Goal: Information Seeking & Learning: Learn about a topic

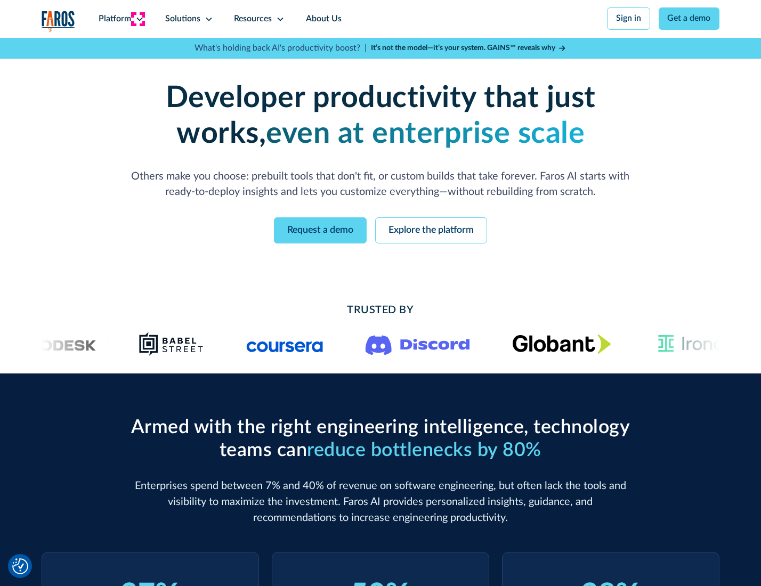
click at [138, 19] on icon at bounding box center [139, 19] width 9 height 9
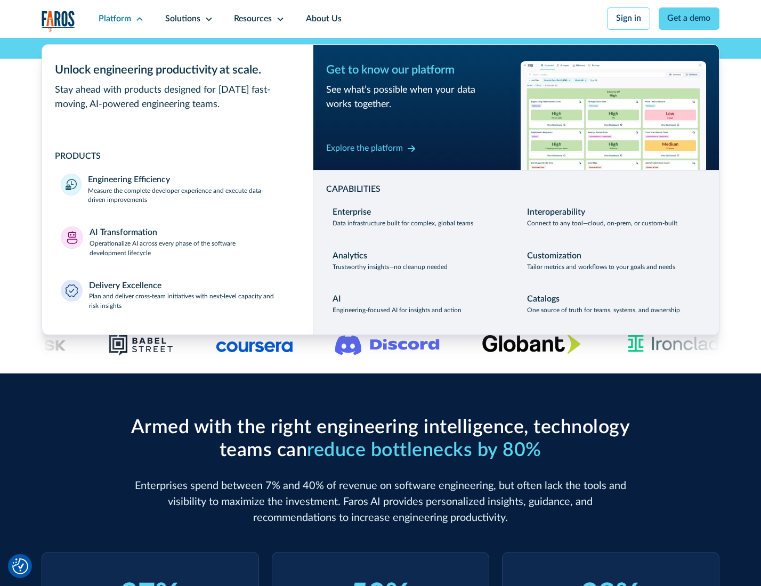
click at [190, 197] on p "Measure the complete developer experience and execute data-driven improvements" at bounding box center [191, 196] width 206 height 19
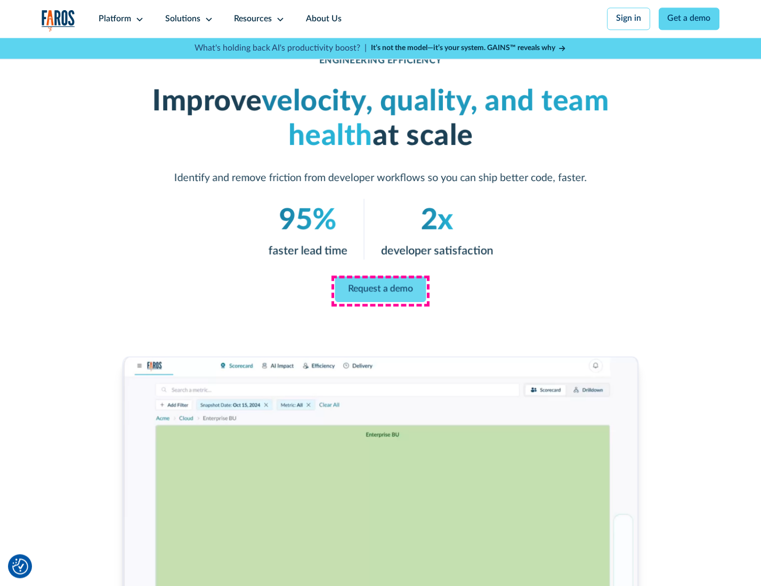
click at [380, 290] on link "Request a demo" at bounding box center [380, 290] width 91 height 26
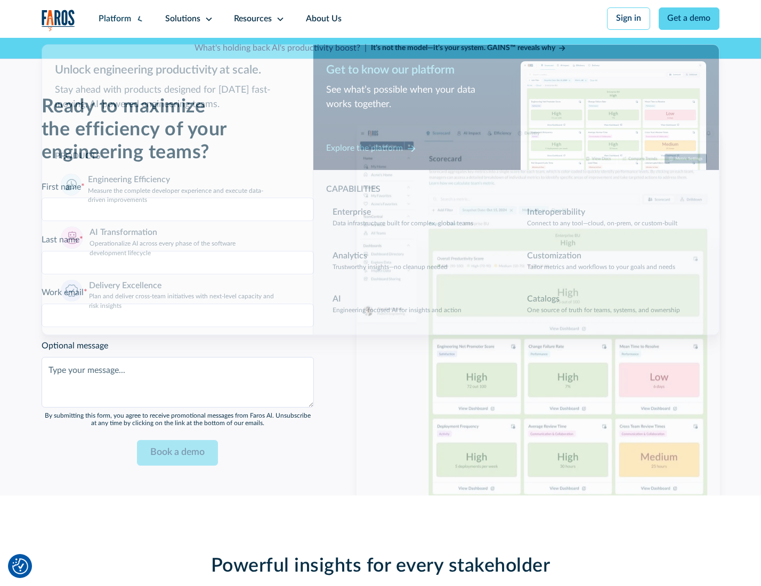
scroll to position [2320, 0]
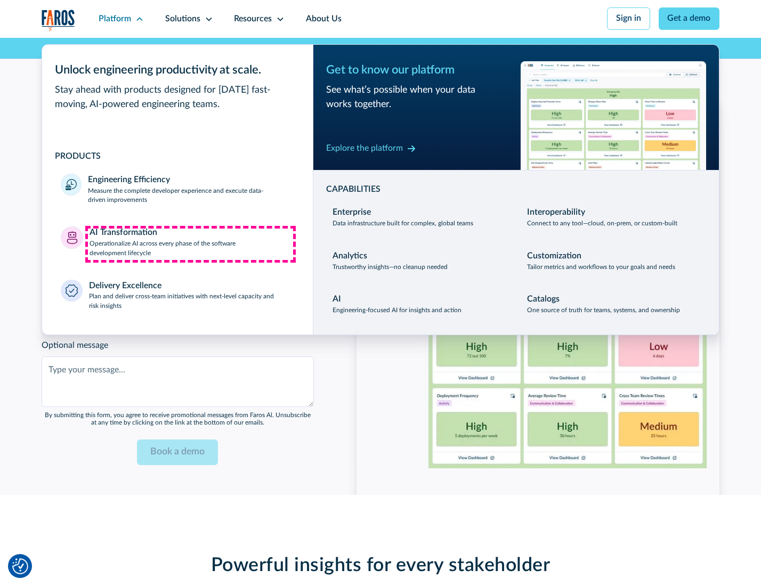
click at [190, 244] on p "Operationalize AI across every phase of the software development lifecycle" at bounding box center [192, 248] width 205 height 19
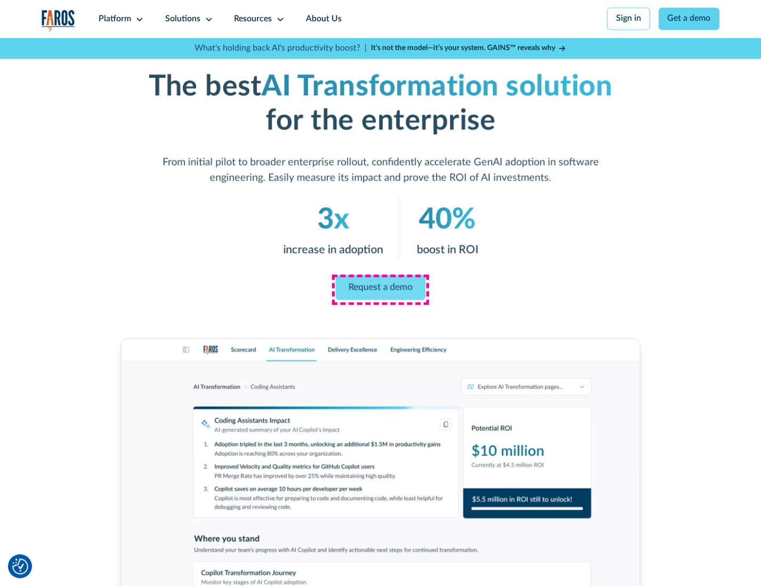
click at [380, 289] on link "Request a demo" at bounding box center [381, 287] width 90 height 25
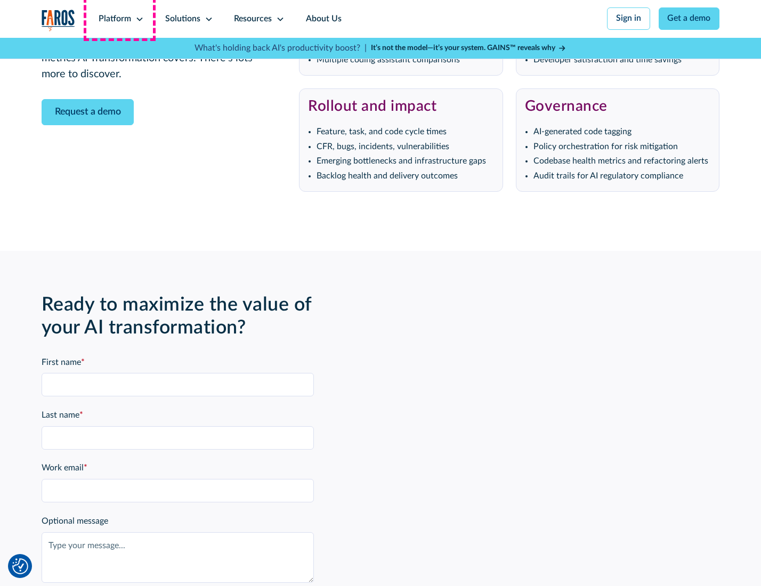
click at [119, 19] on div "Platform" at bounding box center [115, 19] width 33 height 13
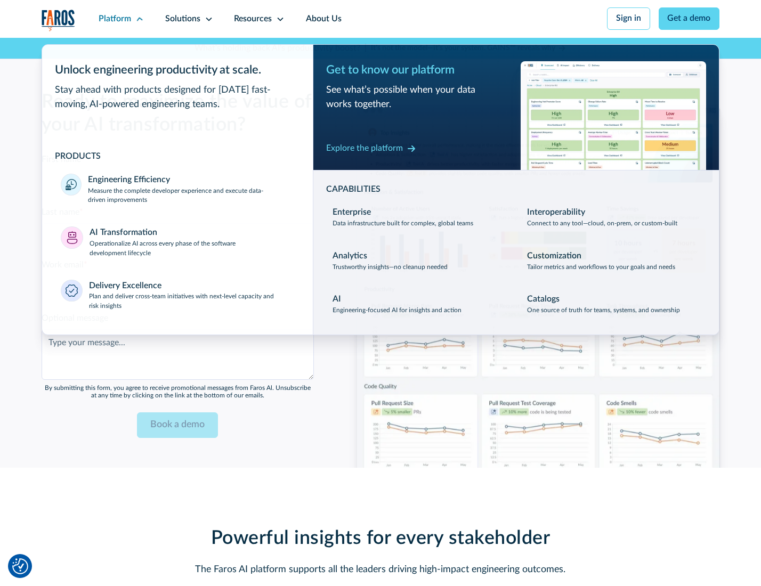
scroll to position [2577, 0]
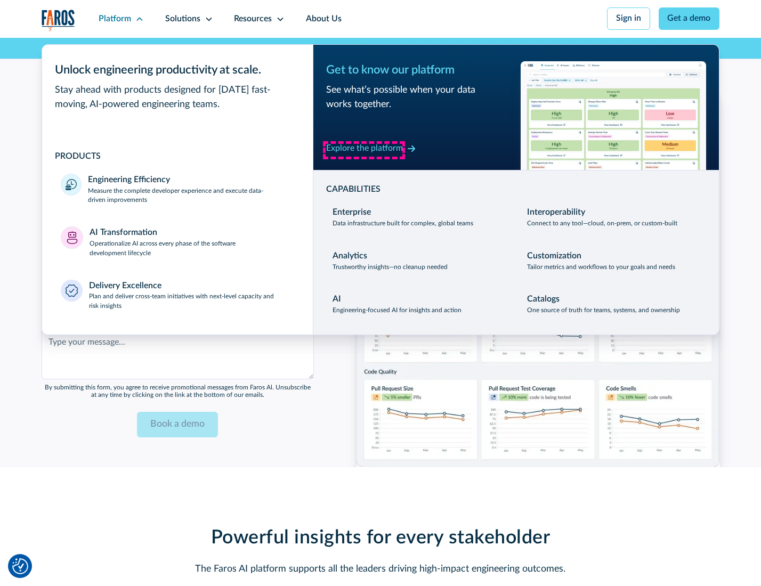
click at [364, 150] on div "Explore the platform" at bounding box center [364, 148] width 77 height 13
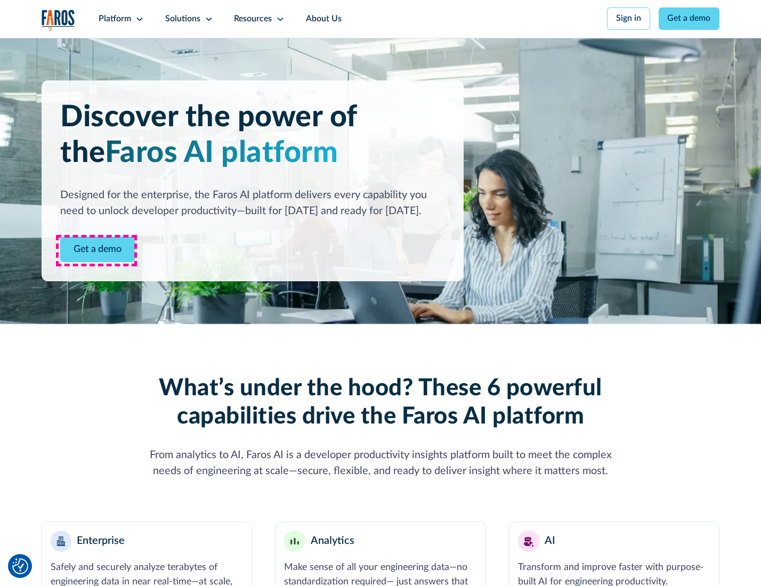
click at [96, 250] on link "Get a demo" at bounding box center [97, 250] width 75 height 26
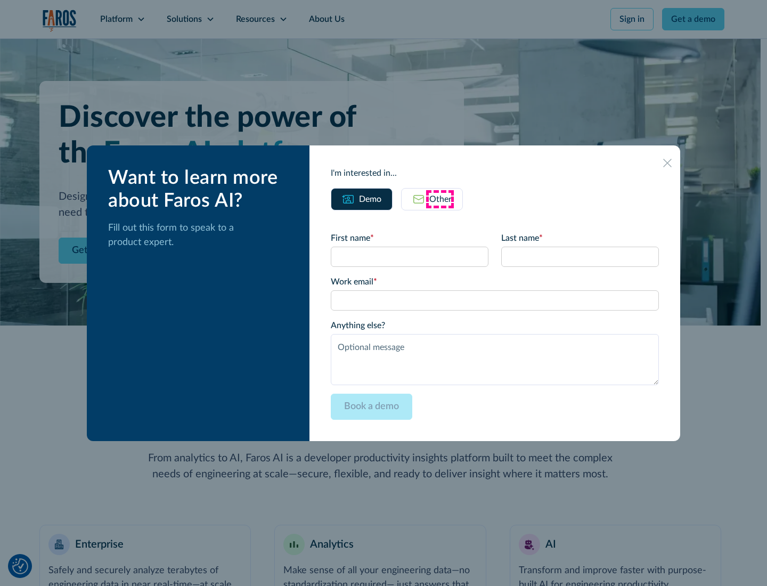
click at [440, 199] on div "Other" at bounding box center [441, 199] width 22 height 13
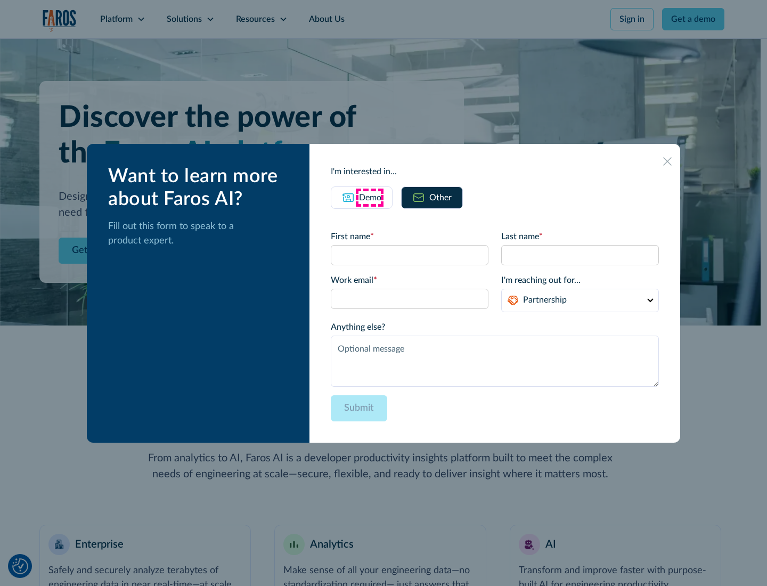
click at [369, 197] on div "Demo" at bounding box center [370, 197] width 22 height 13
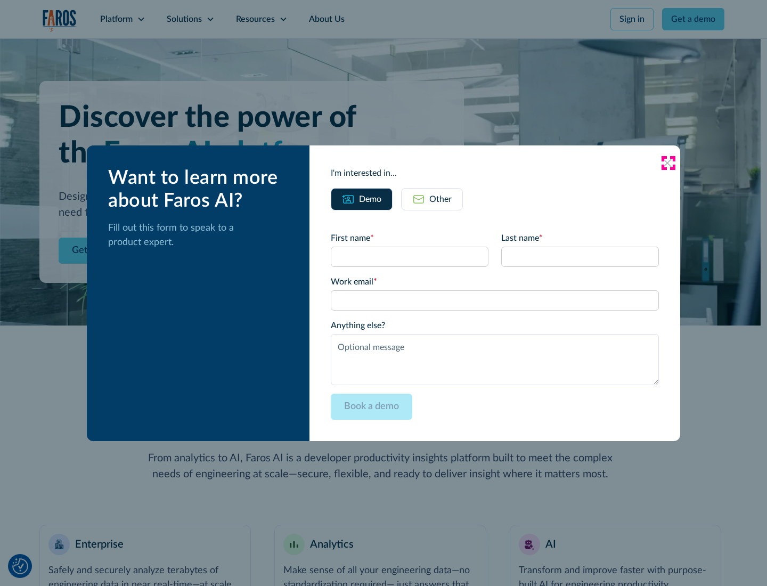
click at [668, 163] on icon at bounding box center [668, 163] width 9 height 9
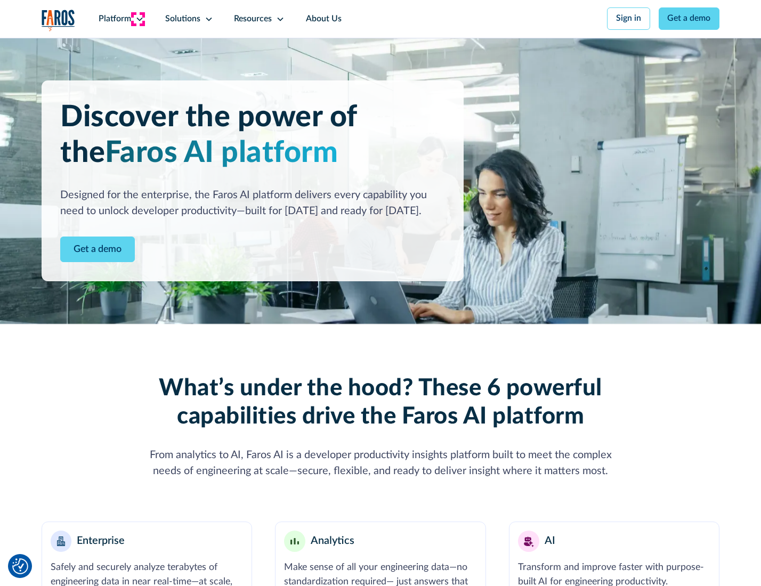
click at [138, 19] on icon at bounding box center [139, 19] width 9 height 9
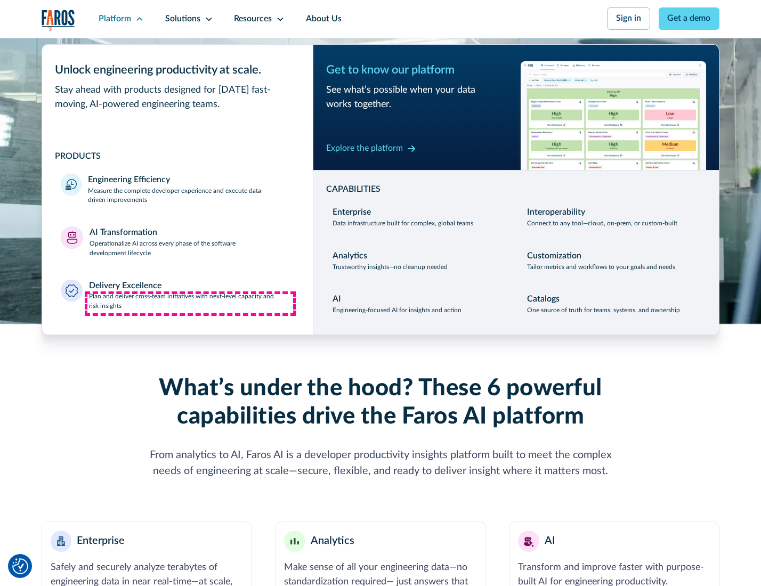
click at [190, 304] on p "Plan and deliver cross-team initiatives with next-level capacity and risk insig…" at bounding box center [191, 301] width 205 height 19
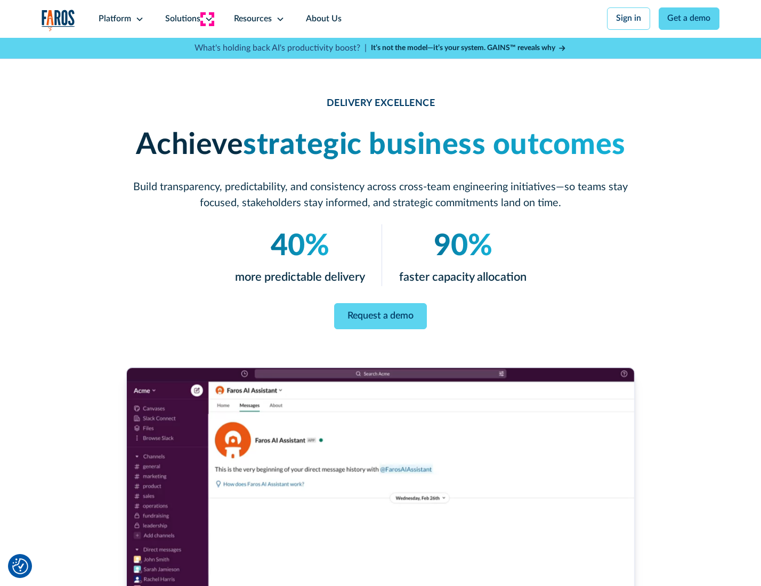
click at [207, 19] on icon at bounding box center [209, 19] width 9 height 9
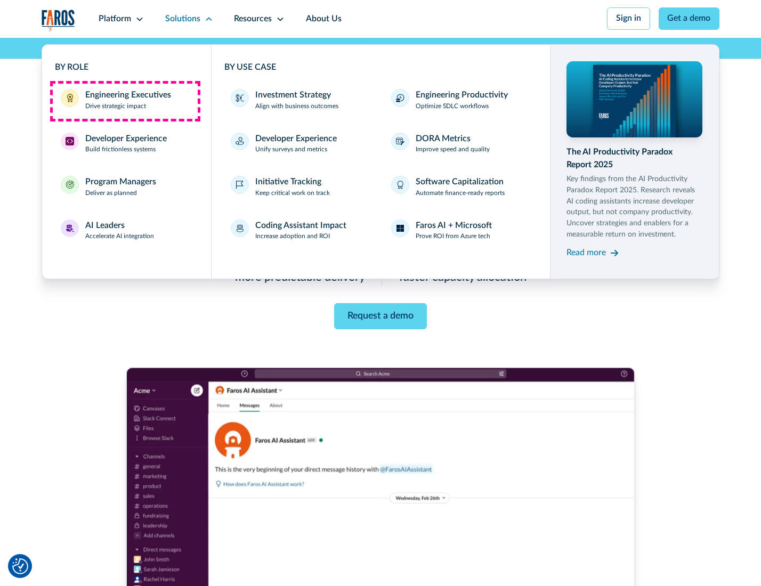
click at [125, 101] on div "Engineering Executives" at bounding box center [128, 95] width 86 height 13
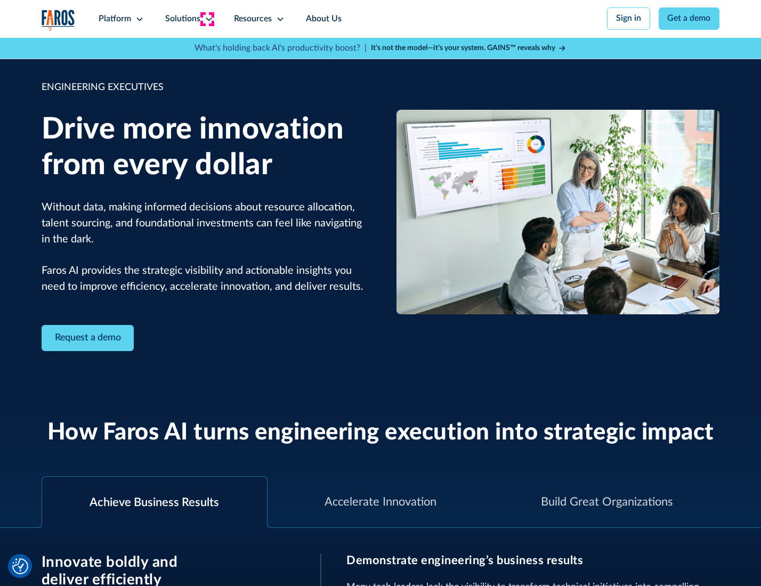
click at [207, 19] on icon at bounding box center [209, 19] width 9 height 9
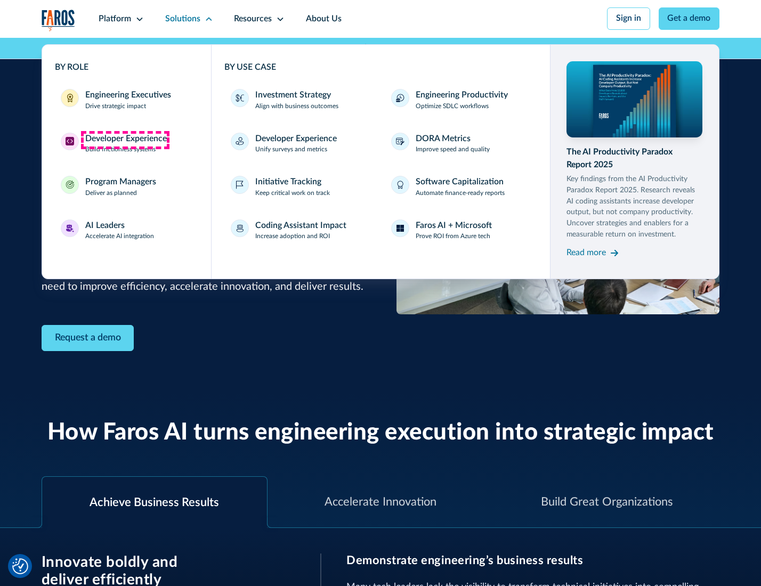
click at [125, 140] on div "Developer Experience" at bounding box center [126, 139] width 82 height 13
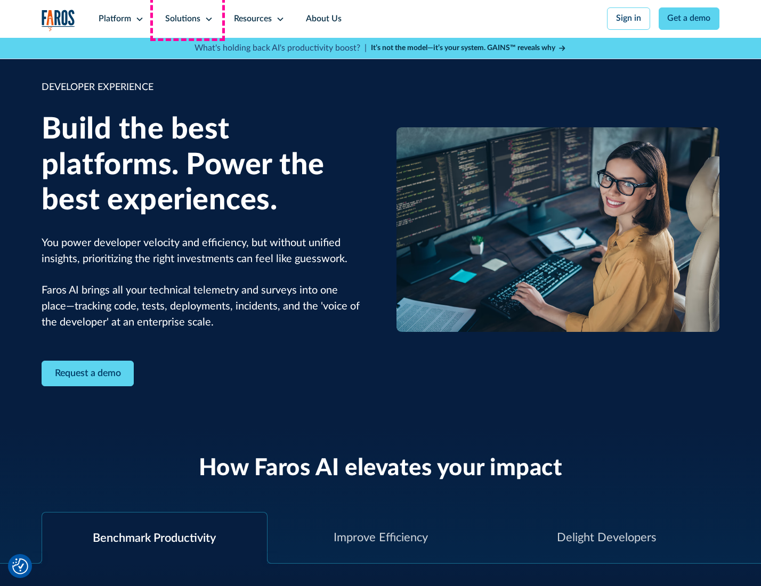
click at [188, 19] on div "Solutions" at bounding box center [182, 19] width 35 height 13
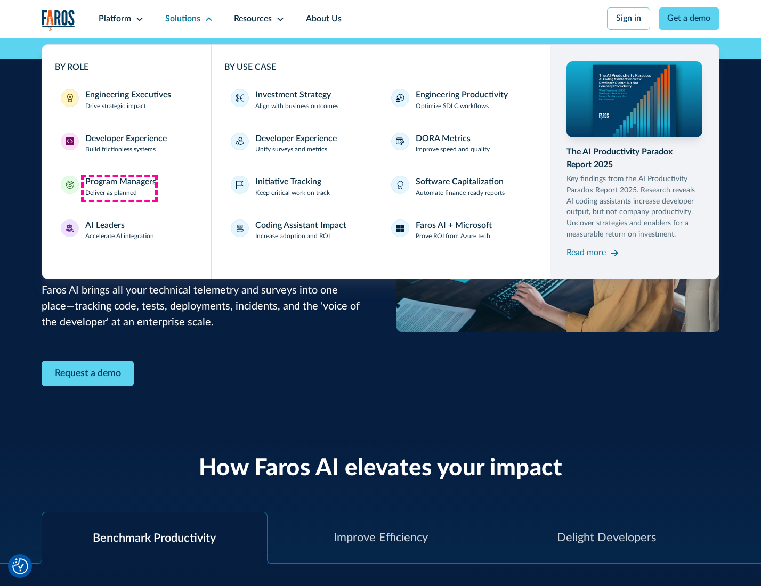
click at [119, 188] on div "Program Managers" at bounding box center [120, 182] width 71 height 13
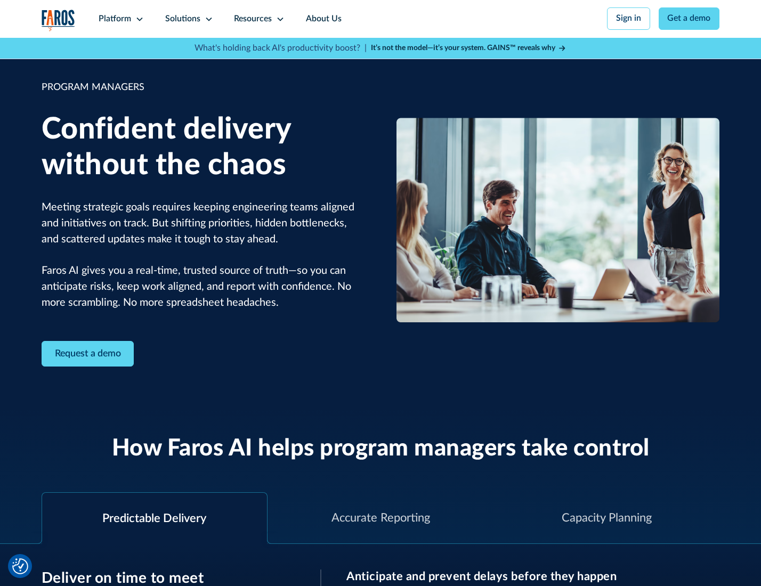
click at [207, 19] on icon at bounding box center [209, 19] width 9 height 9
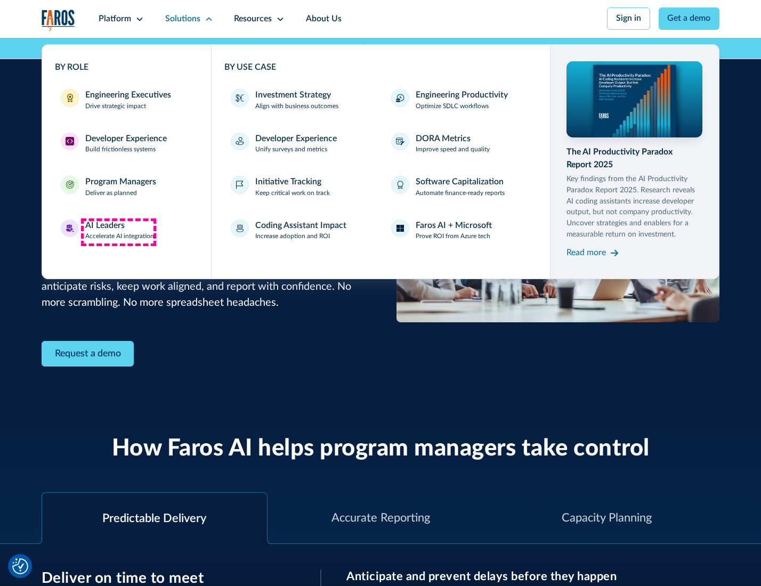
click at [118, 232] on div "AI Leaders" at bounding box center [104, 226] width 39 height 13
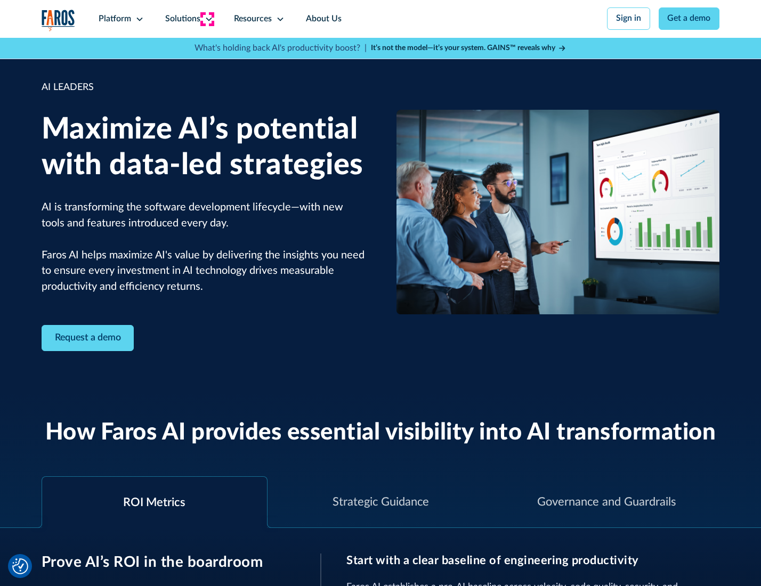
click at [207, 19] on icon at bounding box center [209, 19] width 9 height 9
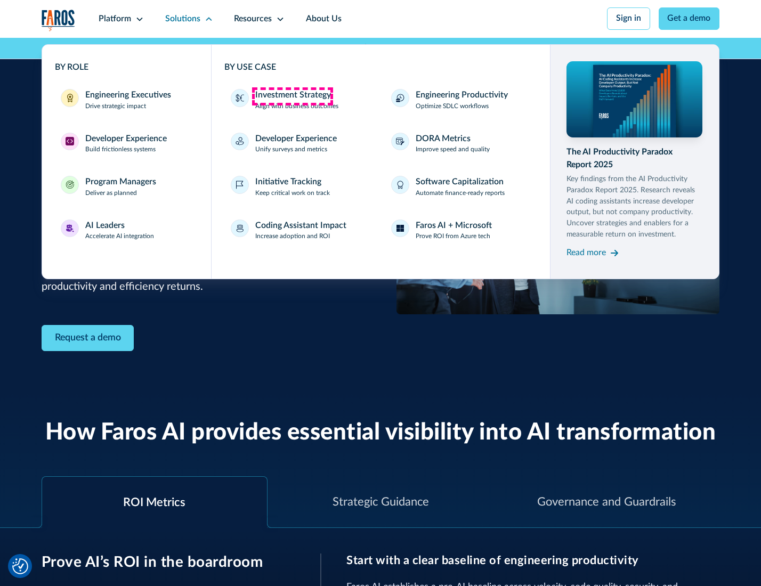
click at [292, 96] on div "Investment Strategy" at bounding box center [293, 95] width 76 height 13
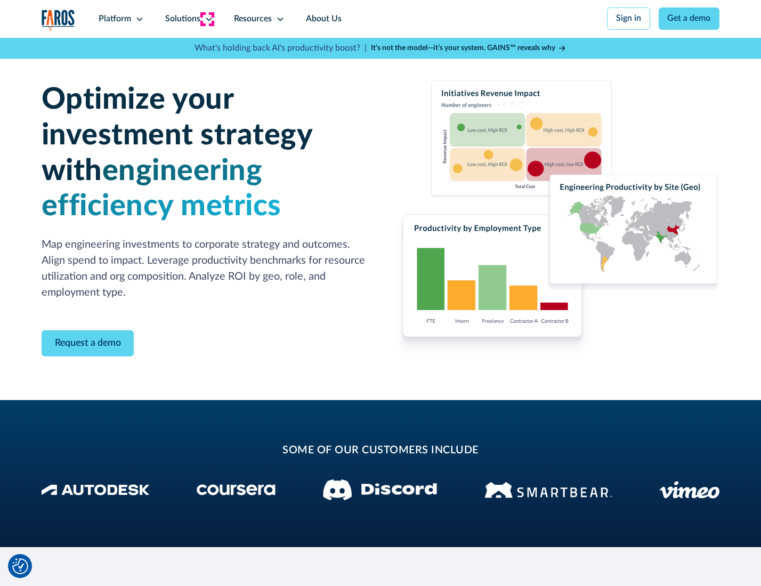
click at [207, 19] on icon at bounding box center [209, 19] width 9 height 9
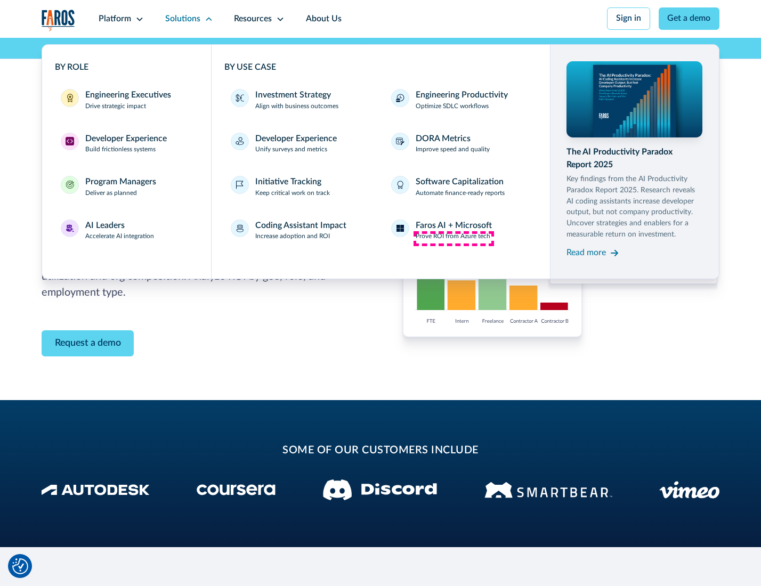
click at [454, 238] on p "Prove ROI from Azure tech" at bounding box center [453, 237] width 75 height 10
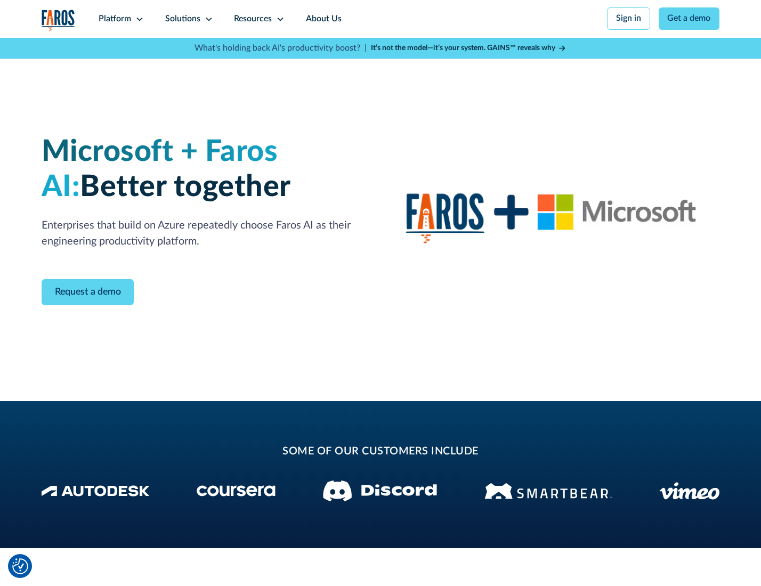
click at [207, 19] on icon at bounding box center [209, 19] width 9 height 9
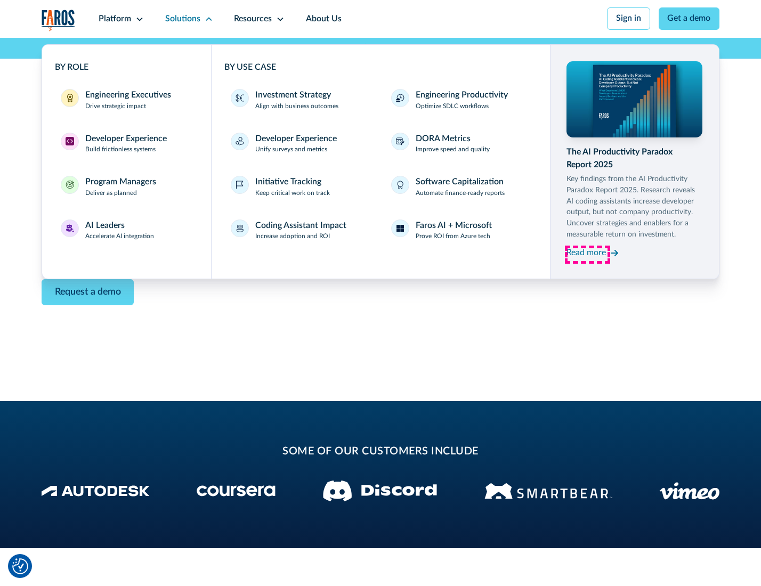
click at [587, 255] on div "Read more" at bounding box center [586, 253] width 39 height 13
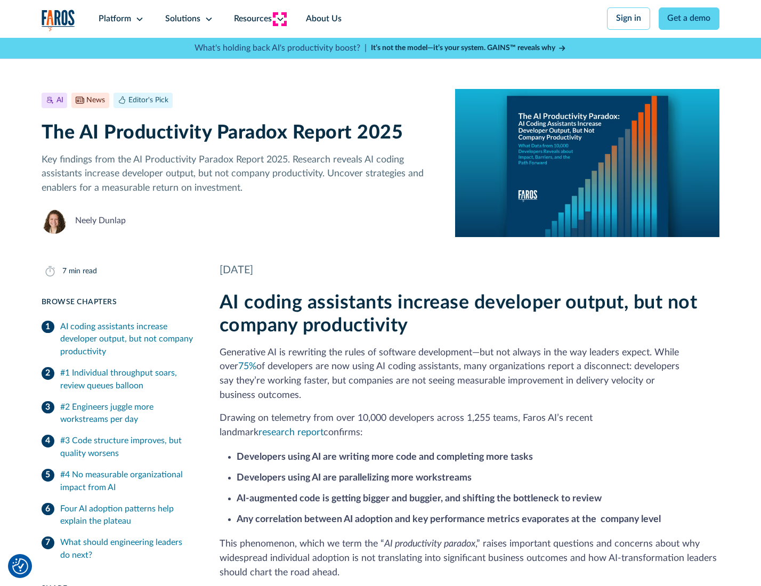
click at [279, 19] on icon at bounding box center [280, 19] width 9 height 9
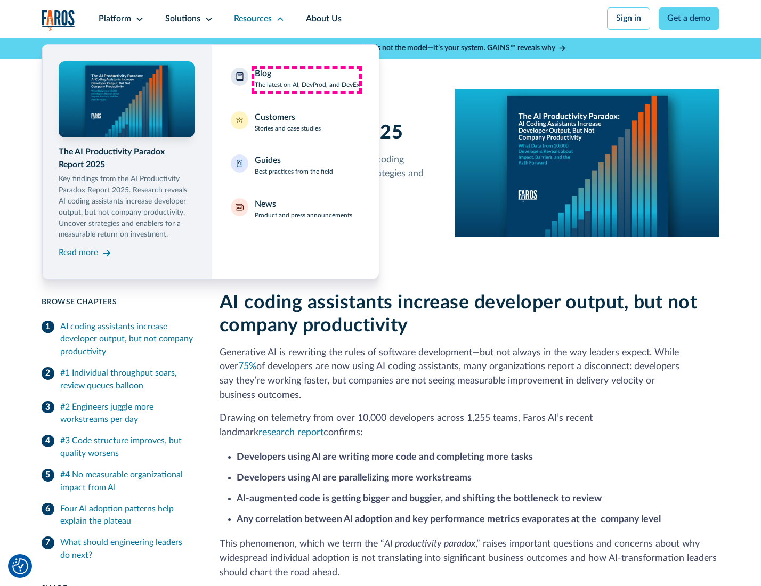
click at [306, 79] on div "Blog The latest on AI, DevProd, and DevEx" at bounding box center [307, 79] width 105 height 22
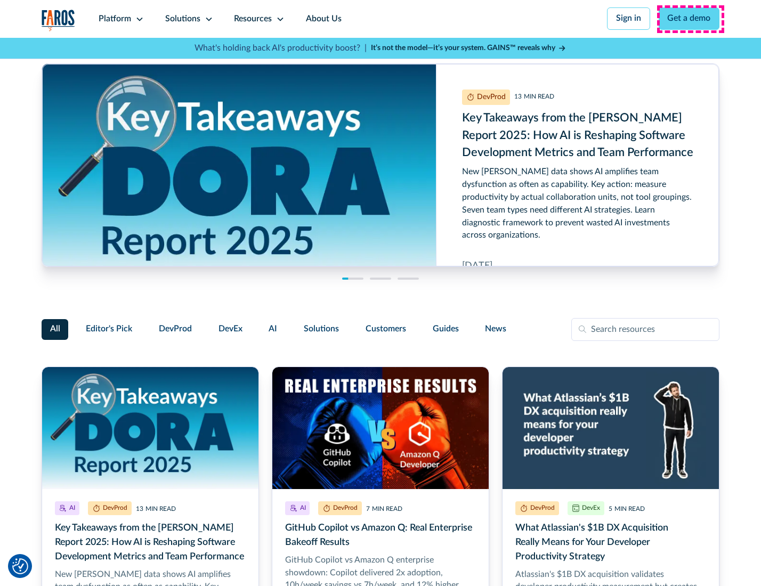
click at [690, 19] on link "Get a demo" at bounding box center [689, 18] width 61 height 22
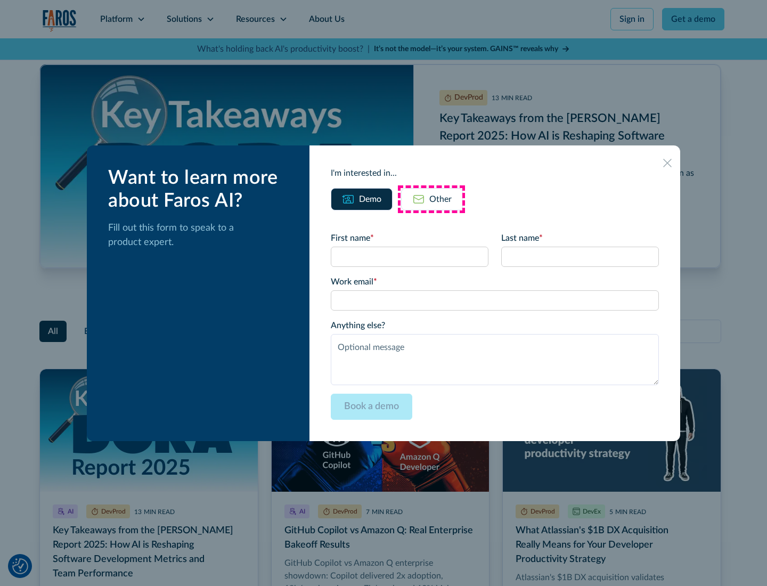
click at [432, 199] on div "Other" at bounding box center [441, 199] width 22 height 13
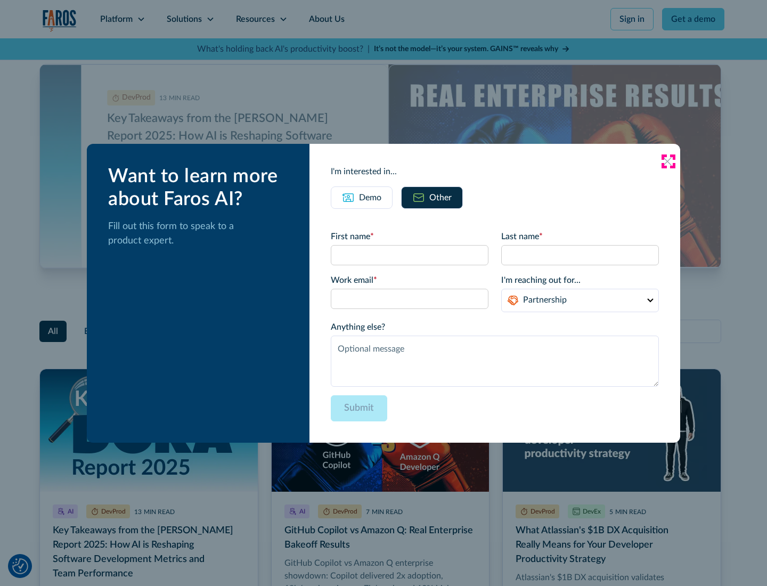
click at [668, 161] on icon at bounding box center [668, 161] width 9 height 9
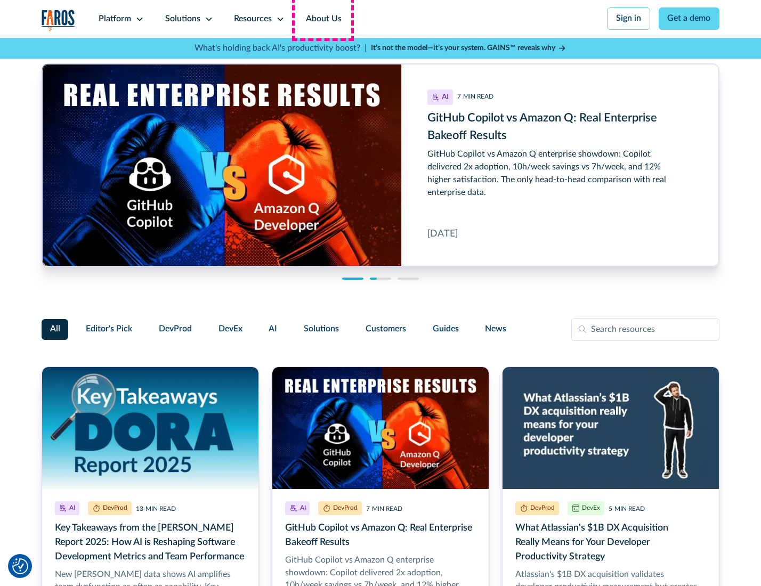
click at [322, 19] on link "About Us" at bounding box center [323, 19] width 57 height 38
